Goal: Transaction & Acquisition: Subscribe to service/newsletter

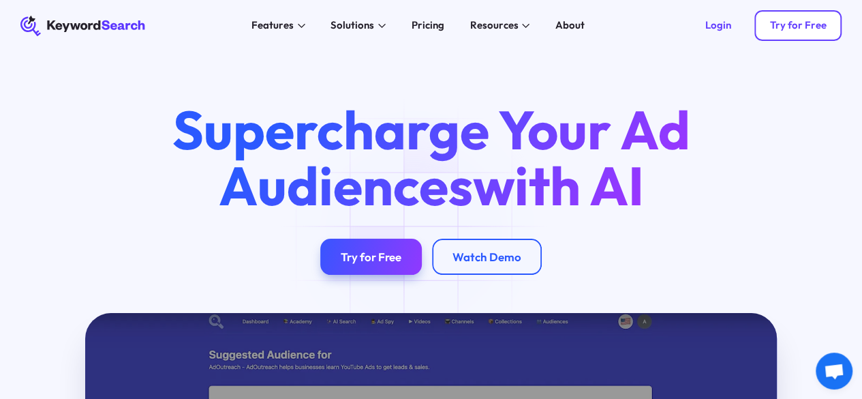
click at [797, 22] on div "Try for Free" at bounding box center [797, 25] width 57 height 13
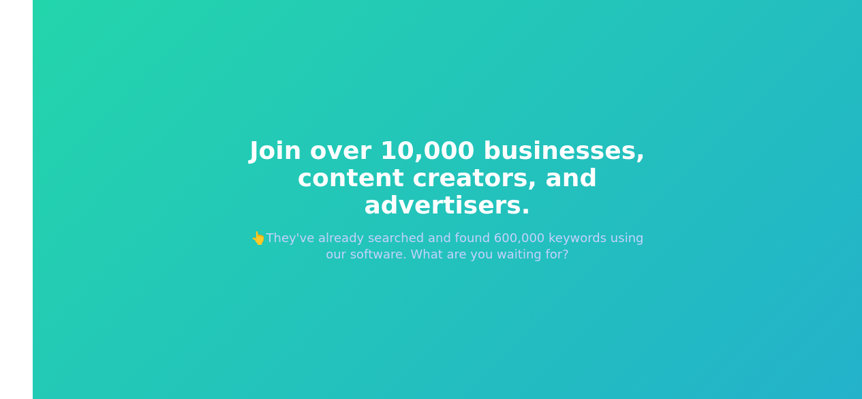
scroll to position [16, 0]
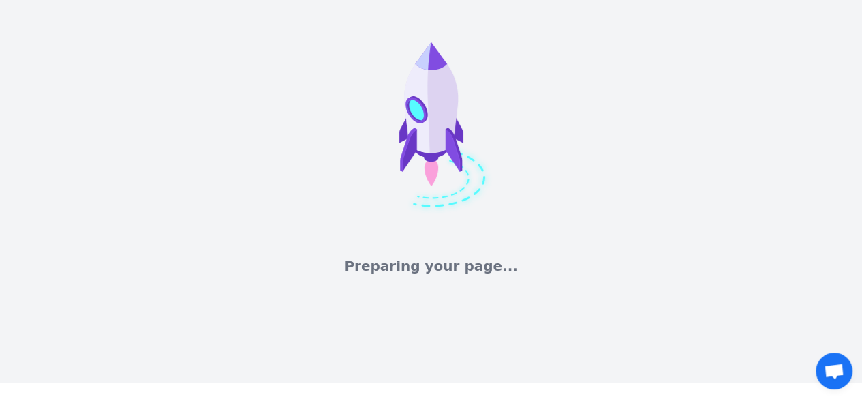
scroll to position [16, 0]
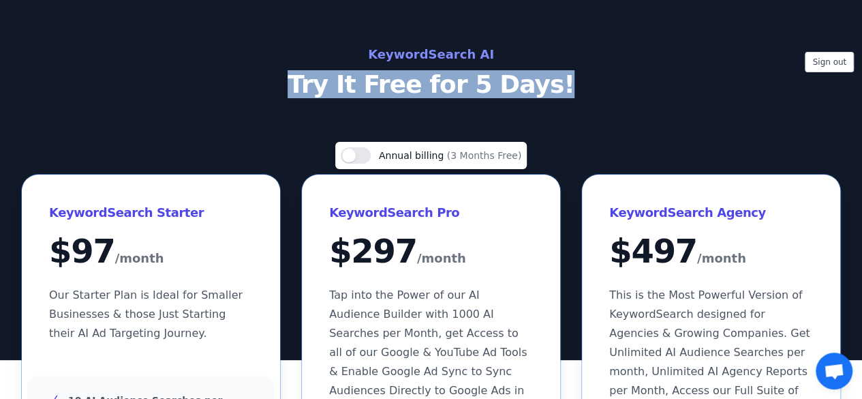
drag, startPoint x: 310, startPoint y: 83, endPoint x: 573, endPoint y: 91, distance: 263.1
click at [573, 91] on p "Try It Free for 5 Days!" at bounding box center [431, 84] width 610 height 27
click at [536, 79] on p "Try It Free for 5 Days!" at bounding box center [431, 84] width 610 height 27
drag, startPoint x: 354, startPoint y: 84, endPoint x: 304, endPoint y: 87, distance: 50.5
click at [304, 87] on p "Try It Free for 5 Days!" at bounding box center [431, 84] width 610 height 27
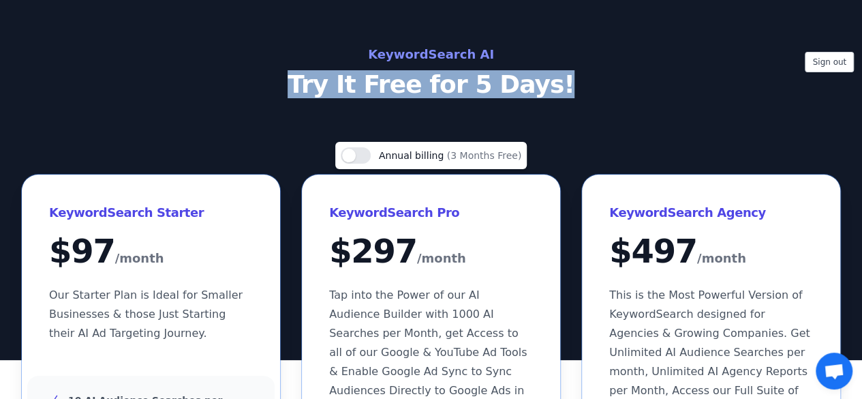
click at [304, 87] on p "Try It Free for 5 Days!" at bounding box center [431, 84] width 610 height 27
drag, startPoint x: 311, startPoint y: 73, endPoint x: 552, endPoint y: 88, distance: 241.0
click at [552, 88] on p "Try It Free for 5 Days!" at bounding box center [431, 84] width 610 height 27
click at [564, 91] on p "Try It Free for 5 Days!" at bounding box center [431, 84] width 610 height 27
drag, startPoint x: 552, startPoint y: 82, endPoint x: 324, endPoint y: 81, distance: 228.2
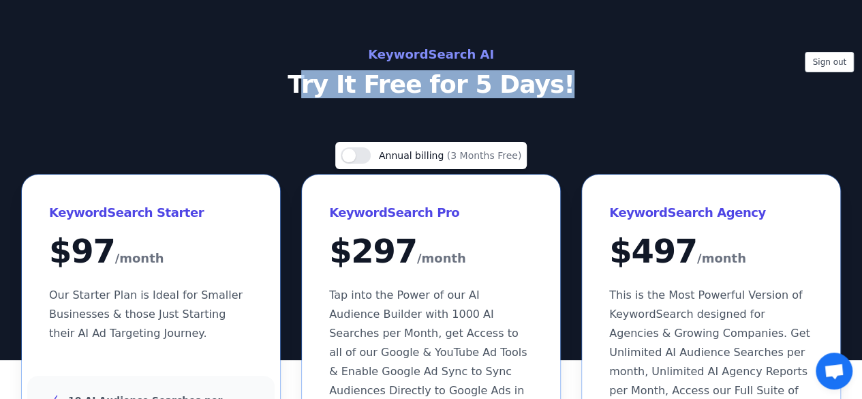
click at [324, 81] on p "Try It Free for 5 Days!" at bounding box center [431, 84] width 610 height 27
drag, startPoint x: 310, startPoint y: 73, endPoint x: 551, endPoint y: 90, distance: 241.8
click at [551, 90] on p "Try It Free for 5 Days!" at bounding box center [431, 84] width 610 height 27
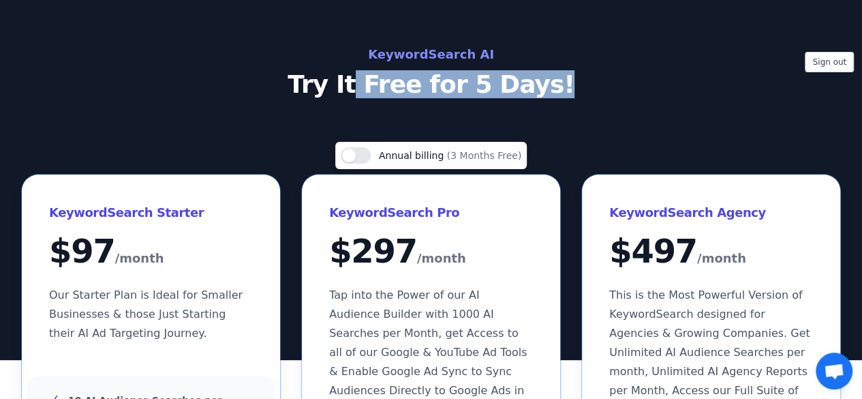
drag, startPoint x: 551, startPoint y: 90, endPoint x: 369, endPoint y: 82, distance: 182.7
click at [369, 82] on p "Try It Free for 5 Days!" at bounding box center [431, 84] width 610 height 27
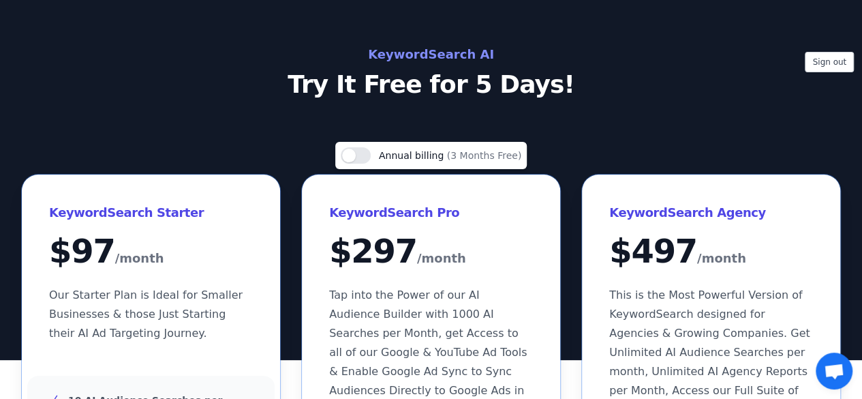
click at [356, 82] on p "Try It Free for 5 Days!" at bounding box center [431, 84] width 610 height 27
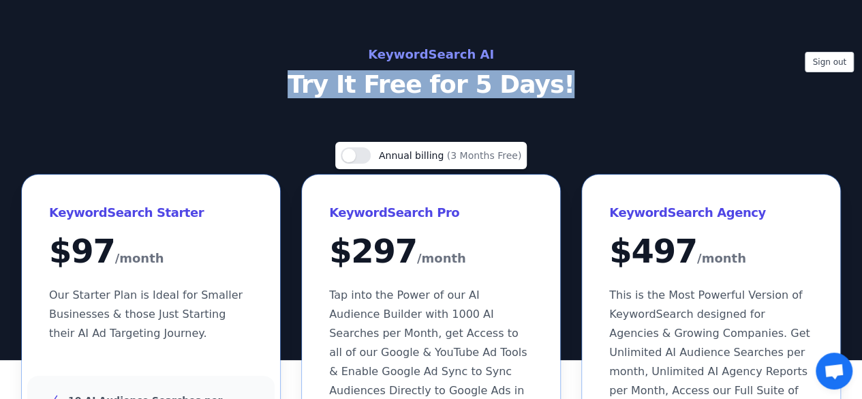
drag, startPoint x: 556, startPoint y: 80, endPoint x: 311, endPoint y: 89, distance: 244.8
click at [311, 89] on p "Try It Free for 5 Days!" at bounding box center [431, 84] width 610 height 27
click at [308, 67] on div "KeywordSearch AI Try It Free for 5 Days!" at bounding box center [431, 71] width 610 height 55
drag, startPoint x: 314, startPoint y: 76, endPoint x: 578, endPoint y: 94, distance: 264.3
click at [578, 94] on p "Try It Free for 5 Days!" at bounding box center [431, 84] width 610 height 27
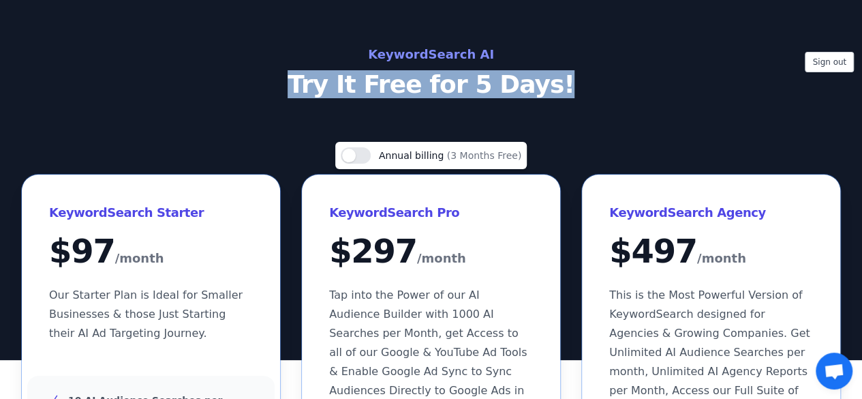
click at [578, 94] on p "Try It Free for 5 Days!" at bounding box center [431, 84] width 610 height 27
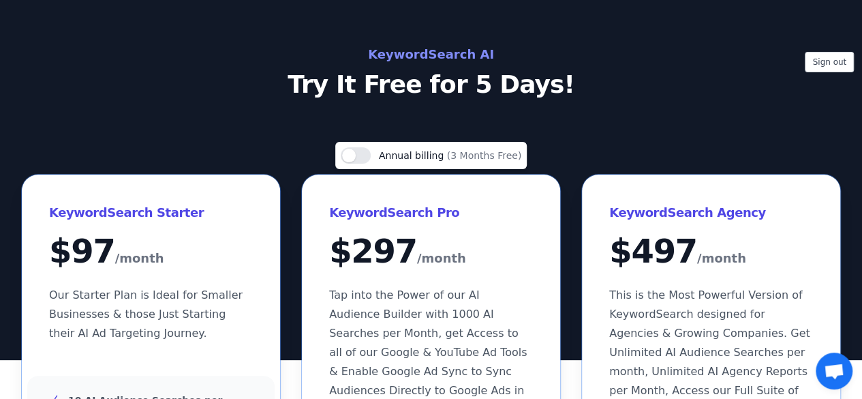
click at [316, 81] on p "Try It Free for 5 Days!" at bounding box center [431, 84] width 610 height 27
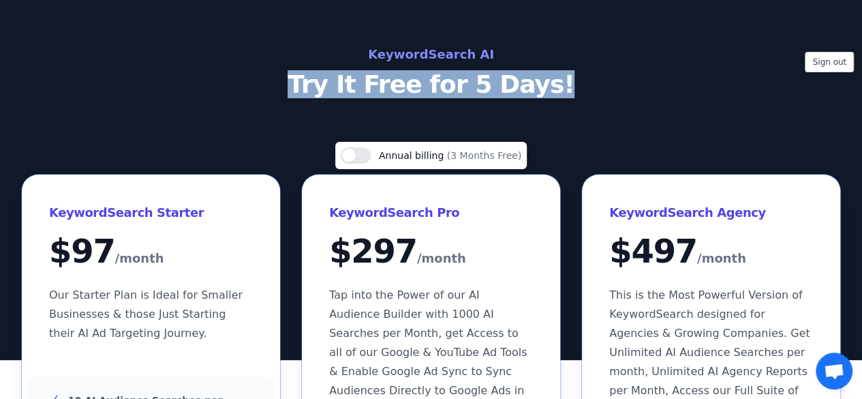
drag, startPoint x: 311, startPoint y: 78, endPoint x: 564, endPoint y: 72, distance: 253.5
click at [564, 72] on p "Try It Free for 5 Days!" at bounding box center [431, 84] width 610 height 27
drag, startPoint x: 548, startPoint y: 85, endPoint x: 316, endPoint y: 82, distance: 232.3
click at [316, 82] on p "Try It Free for 5 Days!" at bounding box center [431, 84] width 610 height 27
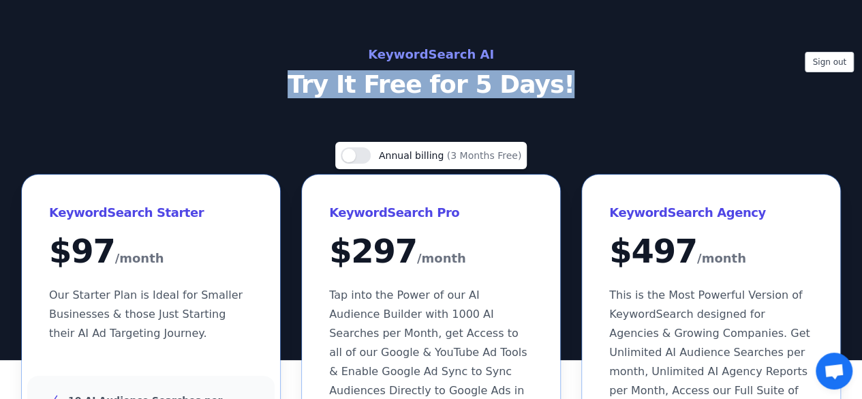
click at [316, 82] on p "Try It Free for 5 Days!" at bounding box center [431, 84] width 610 height 27
drag, startPoint x: 307, startPoint y: 80, endPoint x: 565, endPoint y: 85, distance: 257.6
click at [565, 85] on p "Try It Free for 5 Days!" at bounding box center [431, 84] width 610 height 27
